Goal: Navigation & Orientation: Find specific page/section

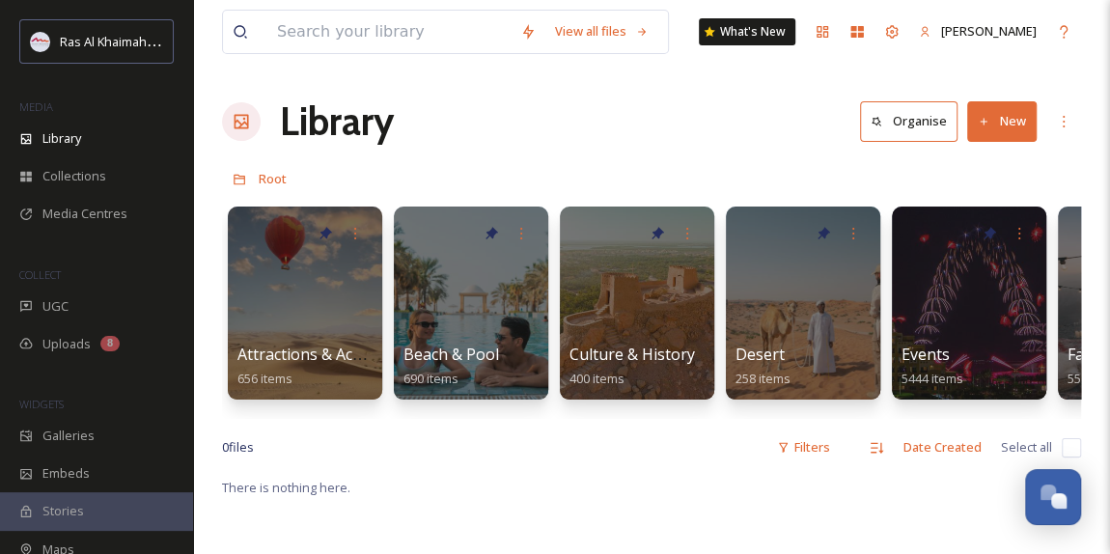
scroll to position [611, 0]
click at [101, 176] on span "Collections" at bounding box center [74, 176] width 64 height 18
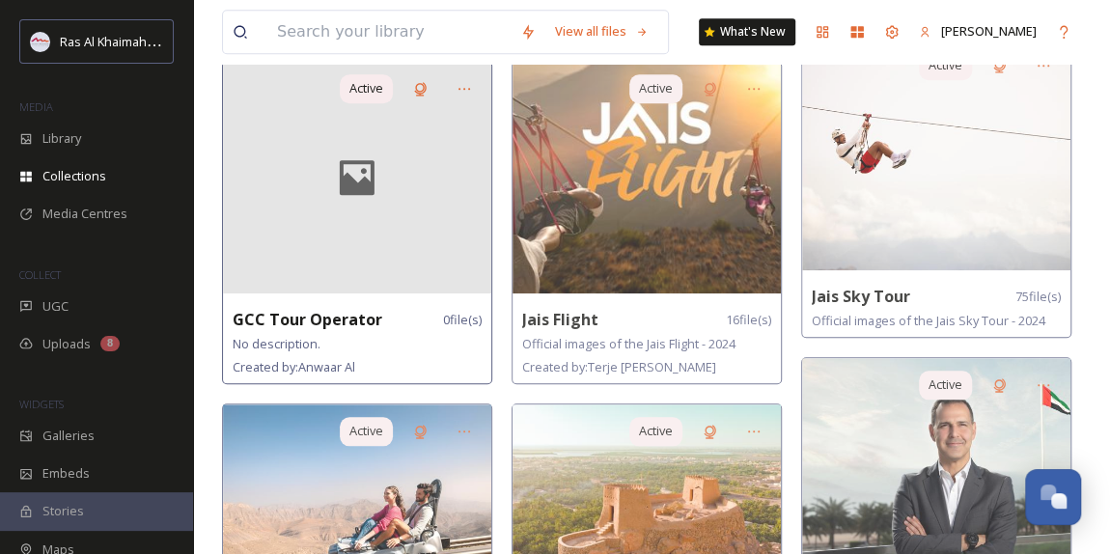
scroll to position [964, 0]
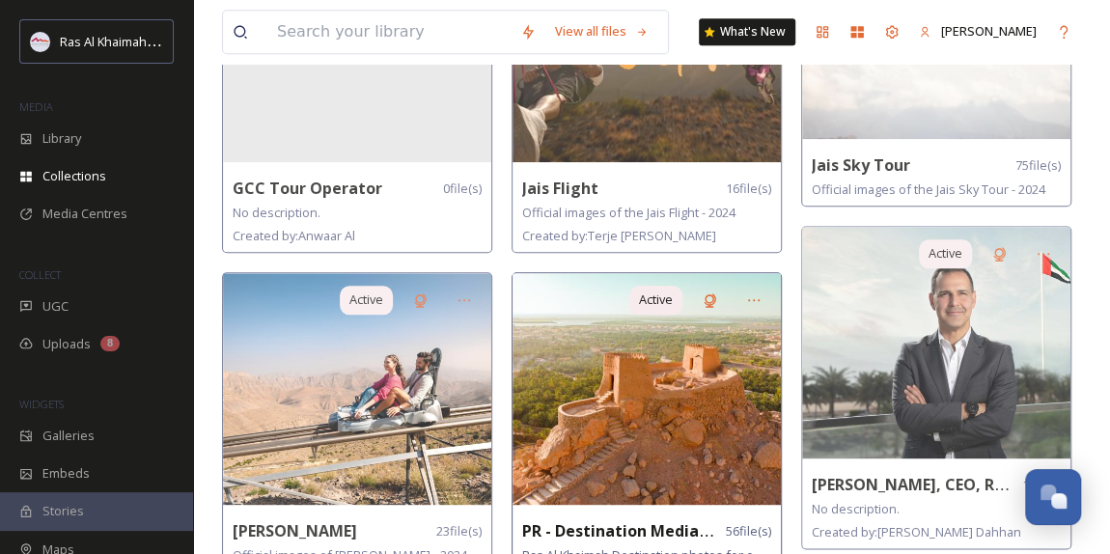
click at [650, 405] on img at bounding box center [647, 389] width 268 height 232
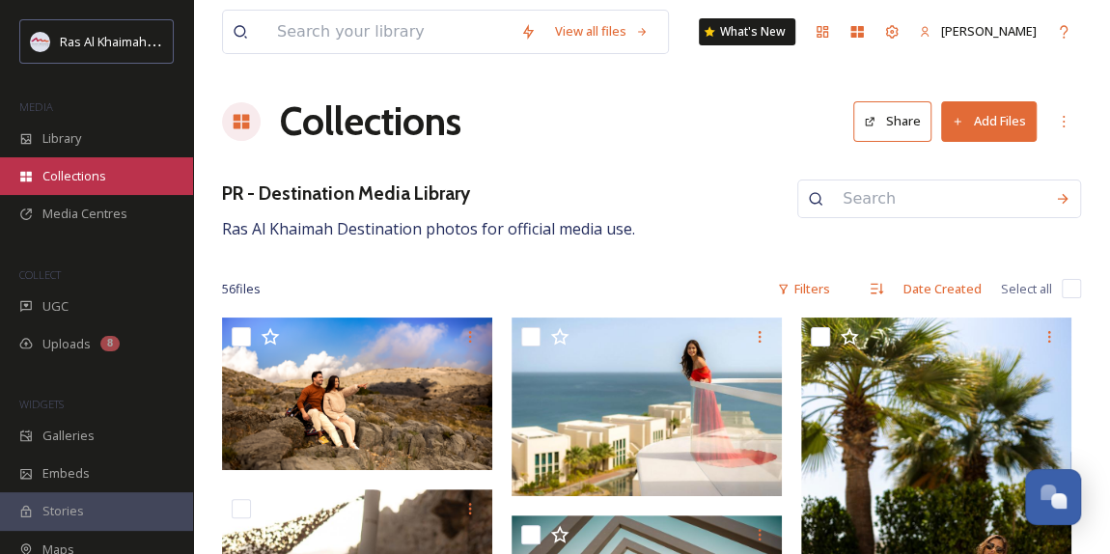
click at [90, 171] on span "Collections" at bounding box center [74, 176] width 64 height 18
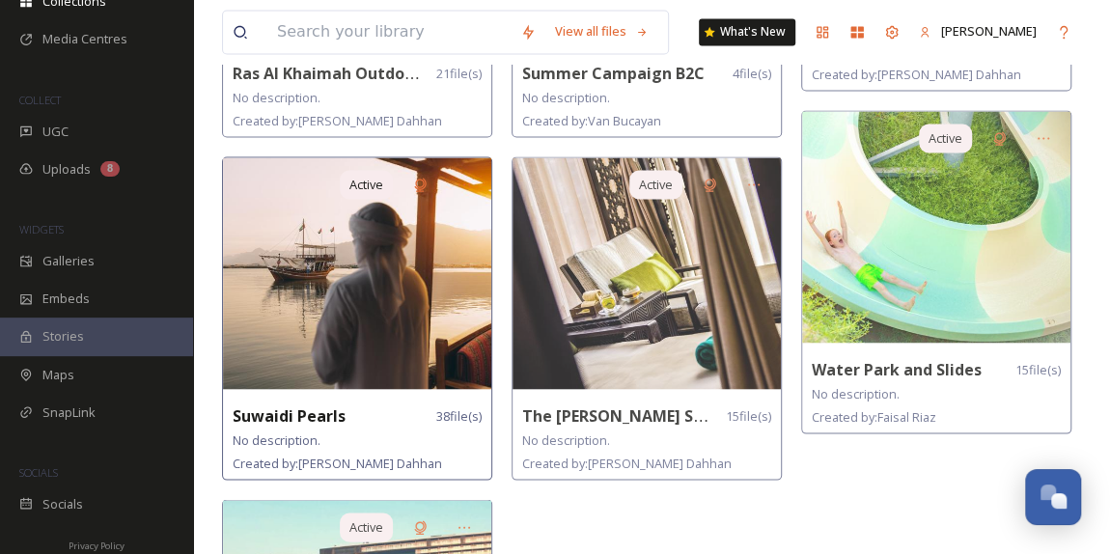
scroll to position [1667, 0]
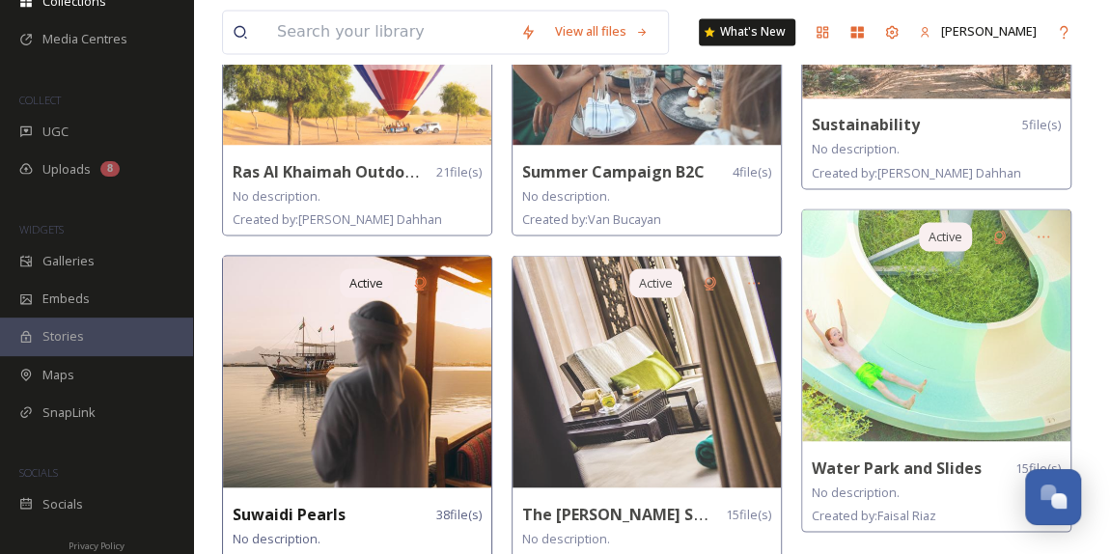
click at [370, 373] on img at bounding box center [357, 372] width 268 height 232
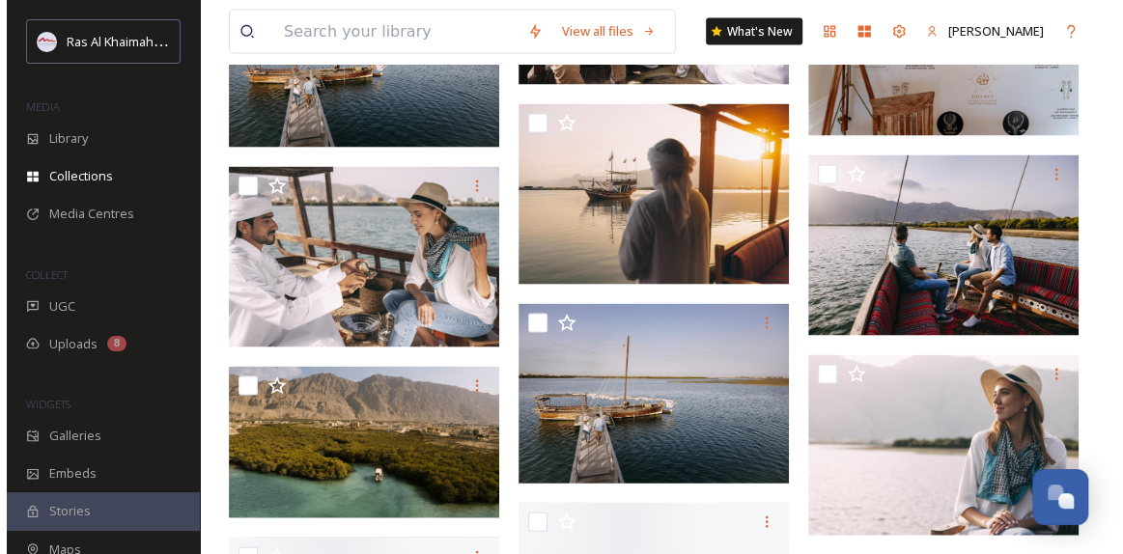
scroll to position [1843, 0]
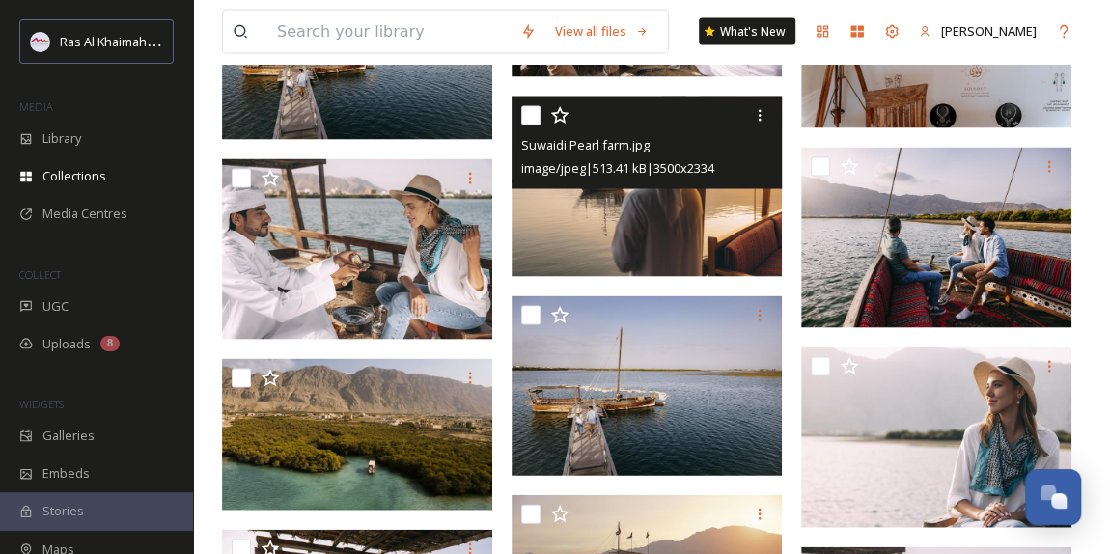
click at [678, 220] on img at bounding box center [647, 187] width 270 height 180
